Goal: Information Seeking & Learning: Learn about a topic

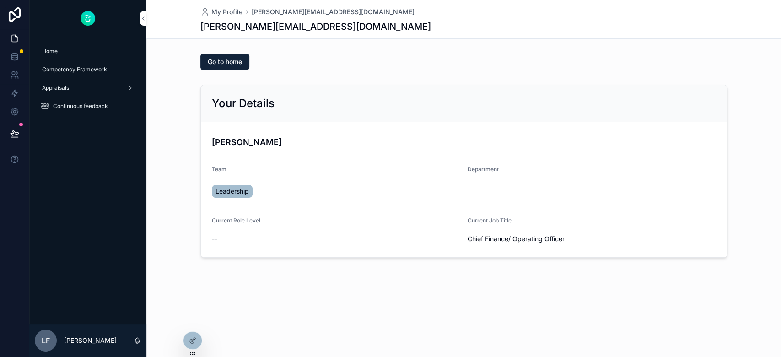
click at [0, 0] on icon at bounding box center [0, 0] width 0 height 0
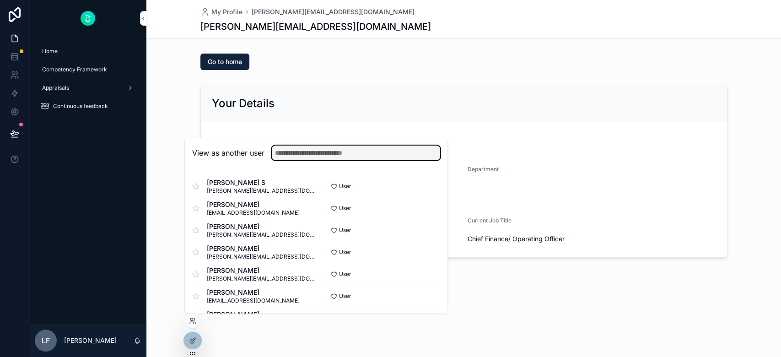
click at [293, 153] on input "text" at bounding box center [356, 153] width 168 height 15
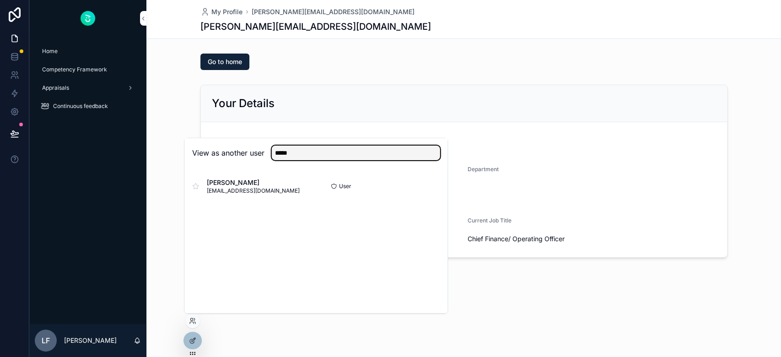
type input "*****"
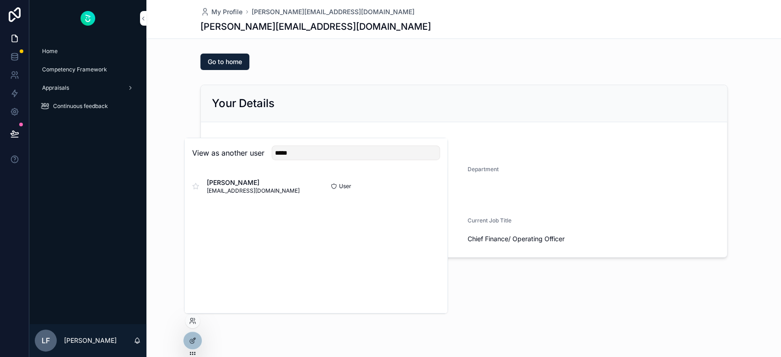
click at [0, 0] on button "Select" at bounding box center [0, 0] width 0 height 0
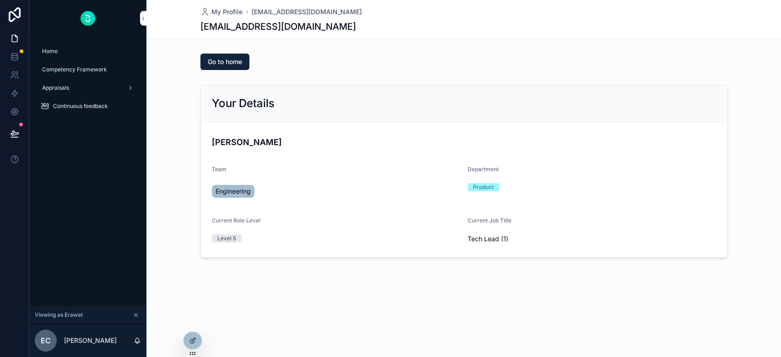
click at [98, 88] on div "Appraisals" at bounding box center [87, 88] width 95 height 15
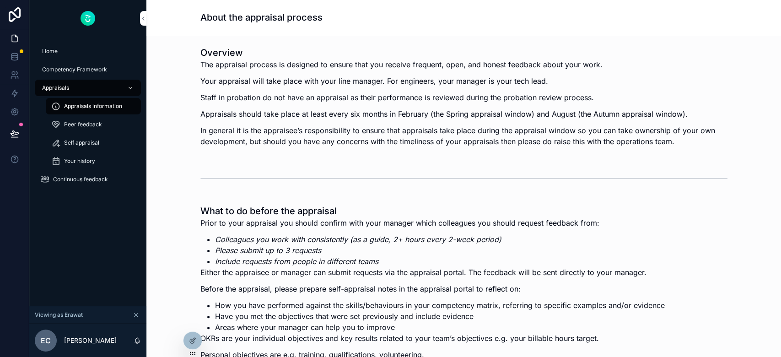
click at [83, 163] on span "Your history" at bounding box center [79, 160] width 31 height 7
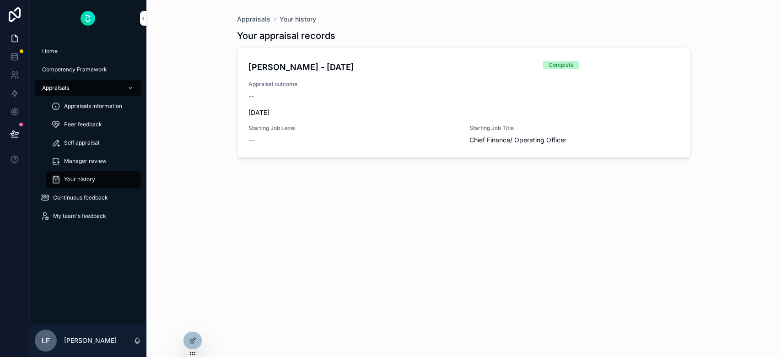
click at [91, 158] on span "Manager review" at bounding box center [85, 160] width 43 height 7
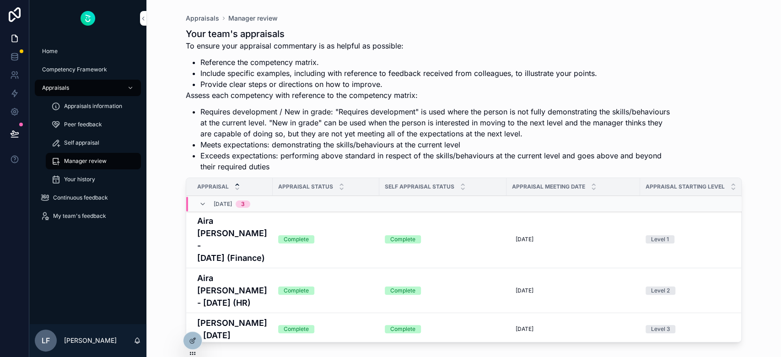
click at [0, 0] on icon at bounding box center [0, 0] width 0 height 0
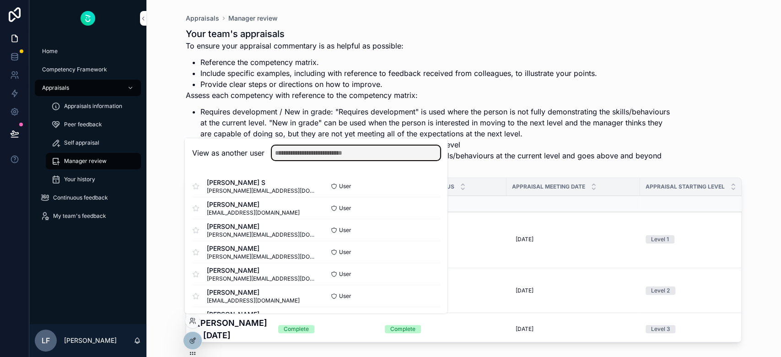
click at [289, 155] on input "text" at bounding box center [356, 153] width 168 height 15
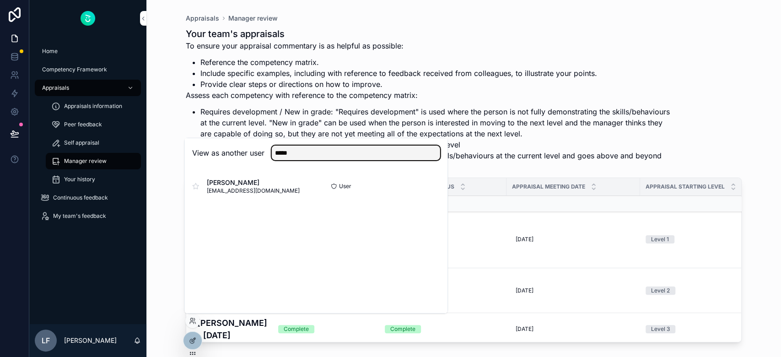
type input "*****"
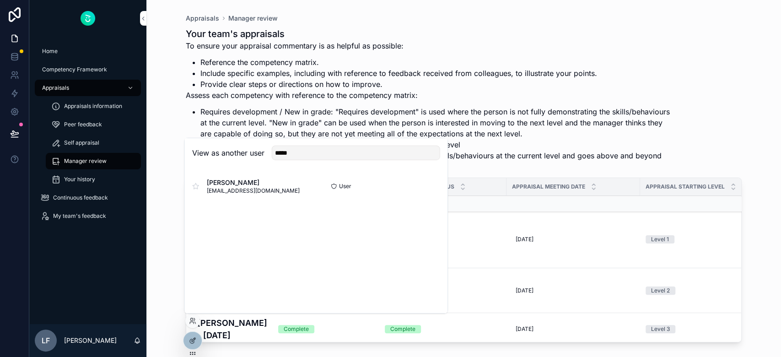
click at [0, 0] on button "Select" at bounding box center [0, 0] width 0 height 0
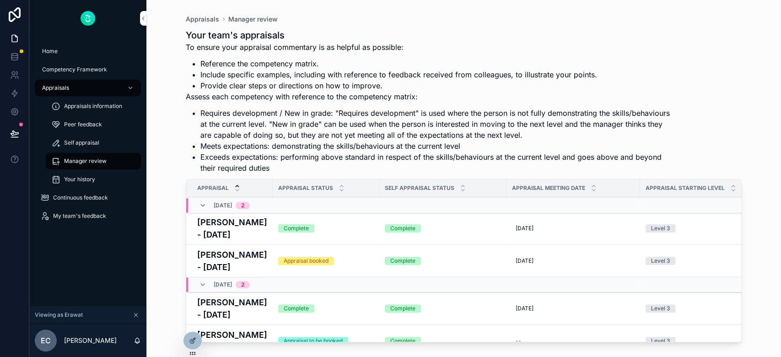
click at [351, 232] on div "Complete" at bounding box center [326, 228] width 96 height 8
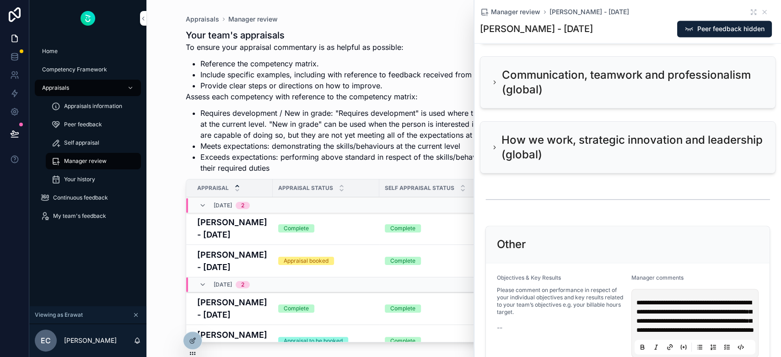
scroll to position [3234, 0]
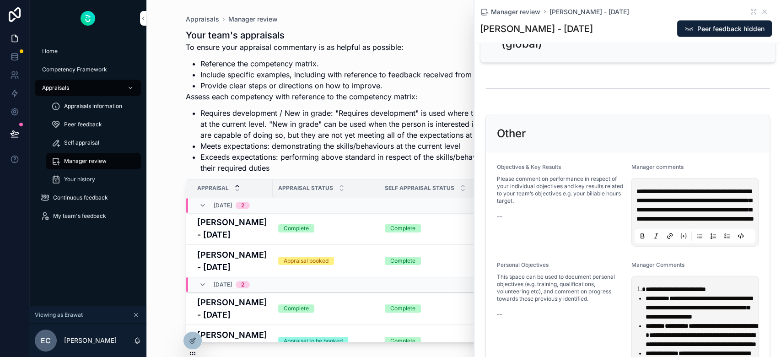
scroll to position [3783, 0]
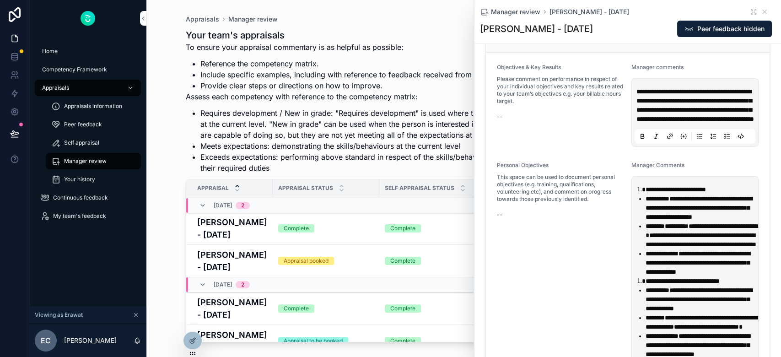
scroll to position [4455, 0]
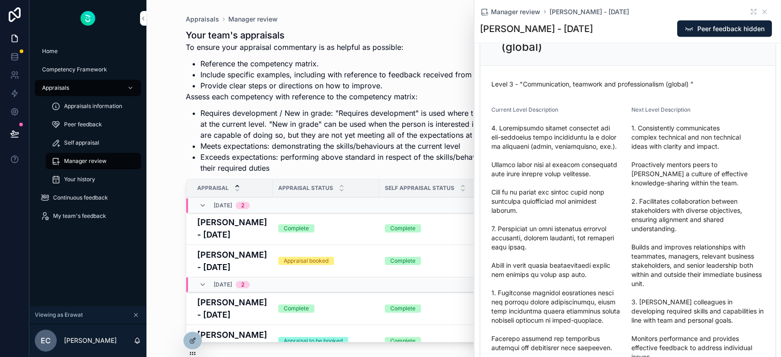
scroll to position [3600, 0]
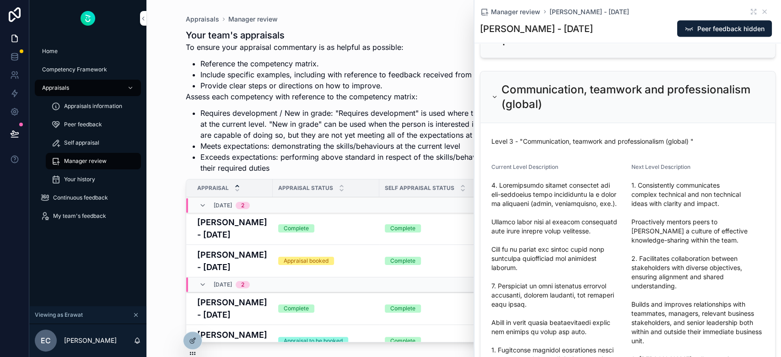
click at [494, 34] on icon "scrollable content" at bounding box center [495, 32] width 2 height 4
click at [493, 36] on icon "scrollable content" at bounding box center [495, 31] width 7 height 7
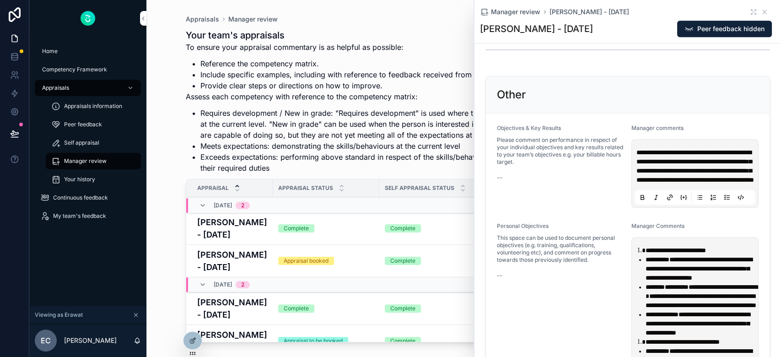
scroll to position [5248, 0]
